Goal: Task Accomplishment & Management: Complete application form

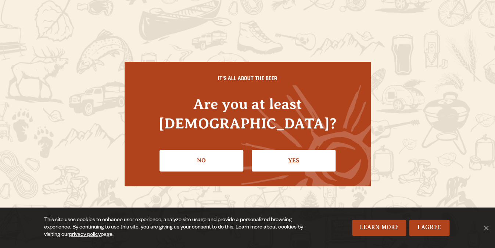
click at [270, 152] on link "Yes" at bounding box center [294, 160] width 84 height 21
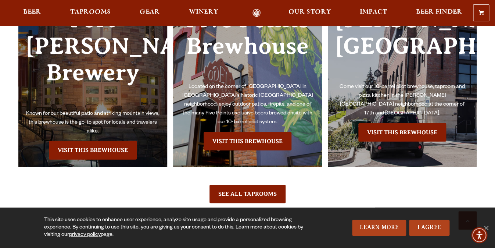
scroll to position [1635, 0]
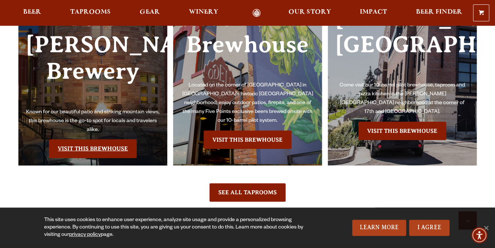
click at [114, 143] on link "Visit this Brewhouse" at bounding box center [93, 148] width 88 height 18
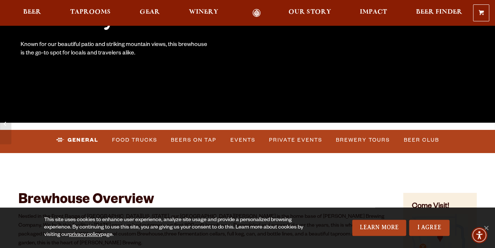
scroll to position [159, 0]
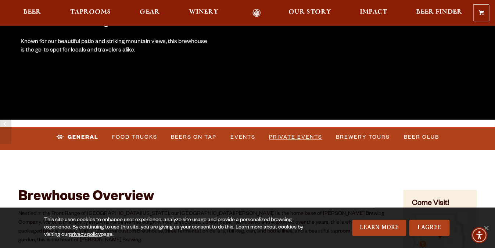
click at [299, 138] on link "Private Events" at bounding box center [295, 137] width 59 height 17
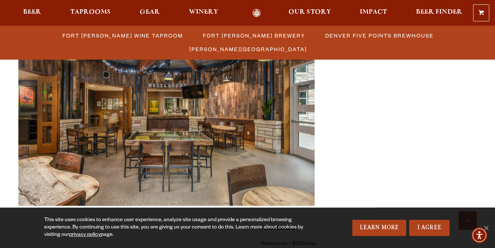
scroll to position [328, 0]
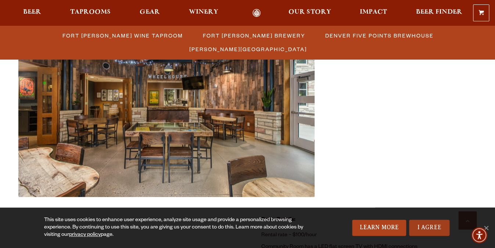
click at [424, 226] on link "I Agree" at bounding box center [429, 228] width 40 height 16
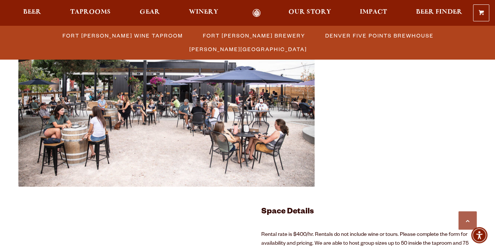
scroll to position [1279, 0]
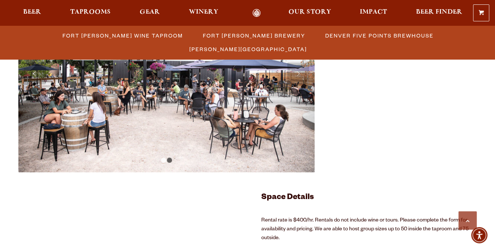
click at [164, 160] on link "1" at bounding box center [163, 159] width 5 height 5
click at [172, 161] on img at bounding box center [166, 73] width 296 height 198
click at [170, 160] on link "2" at bounding box center [169, 159] width 5 height 5
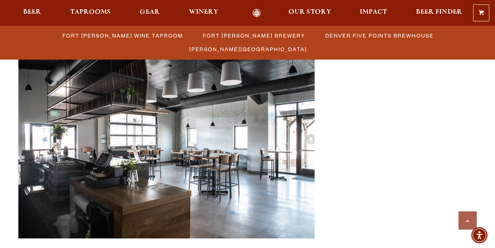
scroll to position [1223, 0]
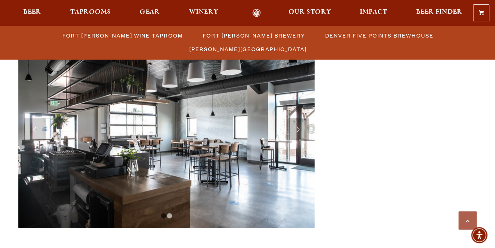
click at [300, 129] on link "Next" at bounding box center [298, 129] width 22 height 22
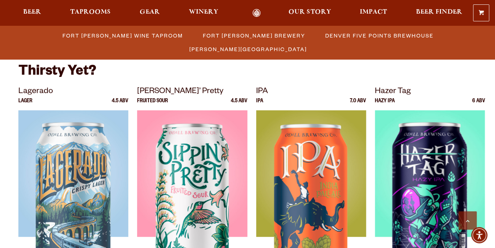
scroll to position [1681, 0]
